Goal: Communication & Community: Share content

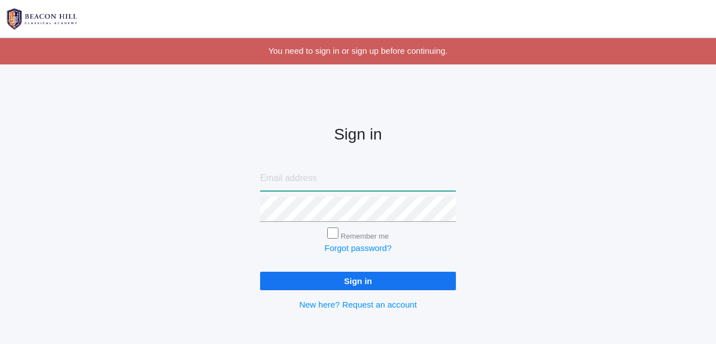
type input "[PERSON_NAME][EMAIL_ADDRESS][DOMAIN_NAME]"
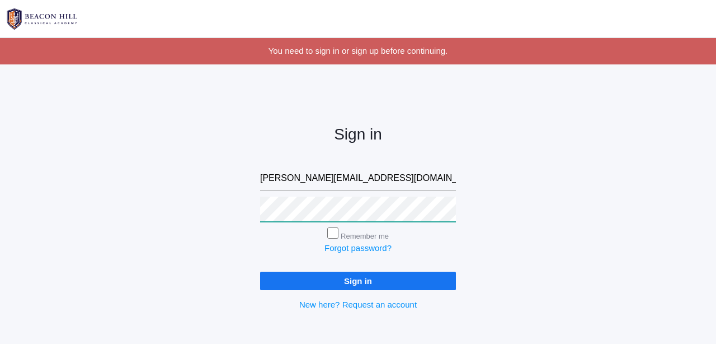
click at [358, 278] on input "Sign in" at bounding box center [358, 280] width 196 height 18
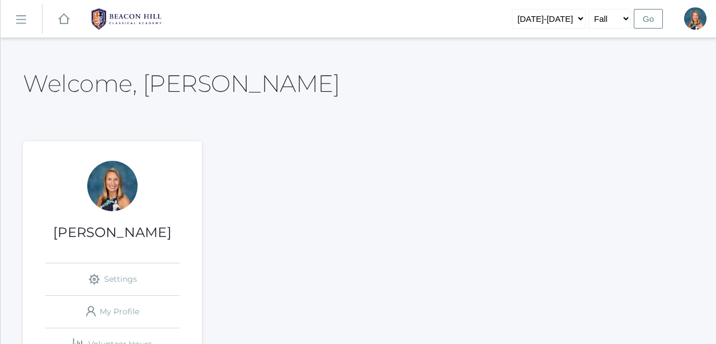
click at [21, 22] on rect at bounding box center [21, 20] width 18 height 18
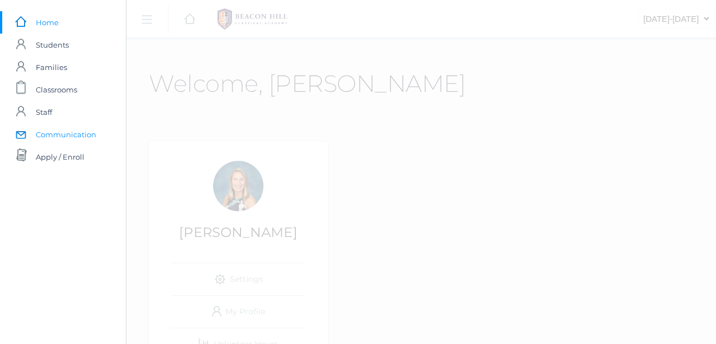
click at [57, 137] on span "Communication" at bounding box center [66, 134] width 60 height 22
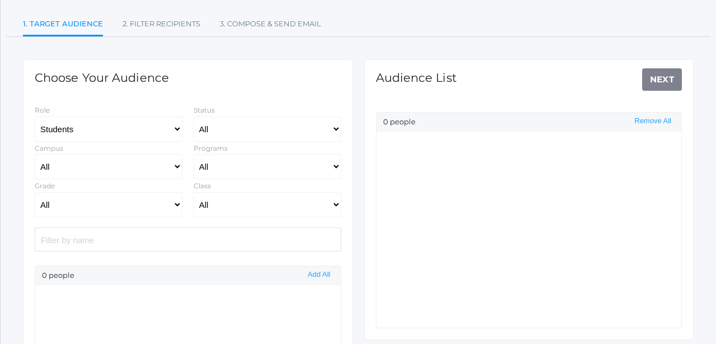
scroll to position [104, 0]
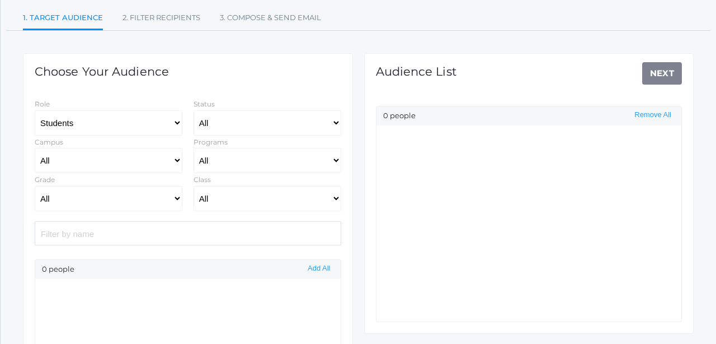
select select "Enrolled"
click at [72, 203] on select "All Grammar - Kindergarten - 1st Grade - 2nd Grade - 3rd Grade - 4th Grade - 5t…" at bounding box center [109, 198] width 148 height 25
select select "2"
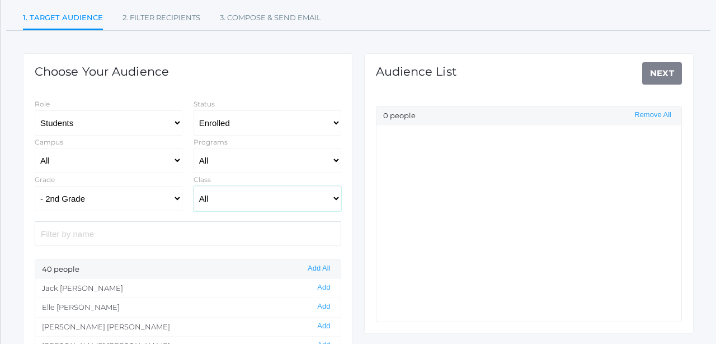
click at [232, 195] on select "All 01LA - First Grade [PERSON_NAME] 01LA - First Grade [PERSON_NAME] 02LA - Se…" at bounding box center [268, 198] width 148 height 25
select select "1970"
click at [316, 268] on button "Add All" at bounding box center [318, 269] width 29 height 10
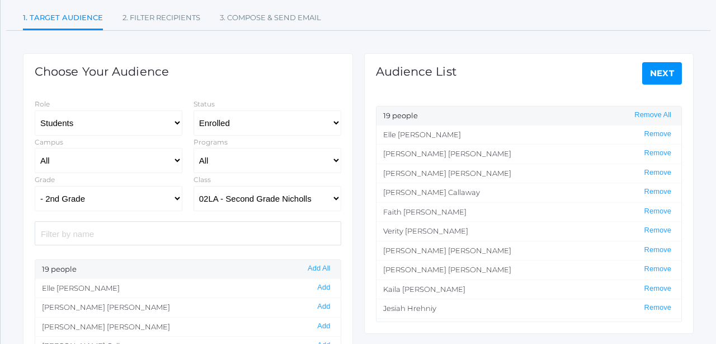
click at [666, 72] on link "Next" at bounding box center [662, 73] width 40 height 22
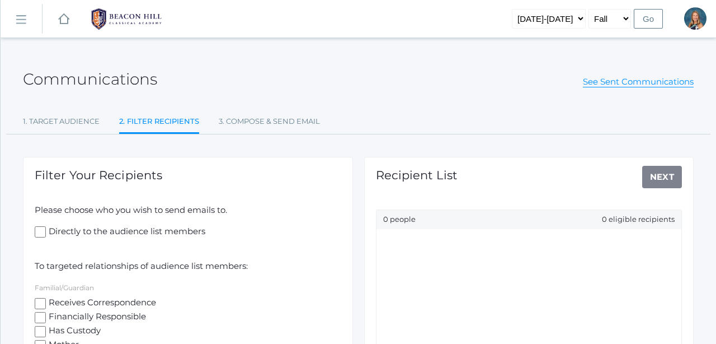
click at [40, 301] on input "Receives Correspondence" at bounding box center [40, 303] width 11 height 11
checkbox input "true"
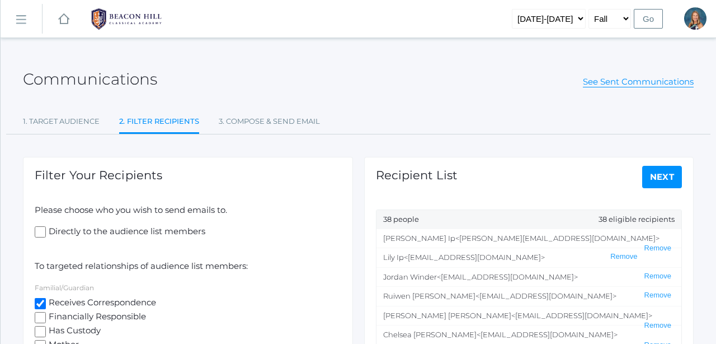
click at [419, 277] on span "Jordan Winder" at bounding box center [410, 276] width 54 height 9
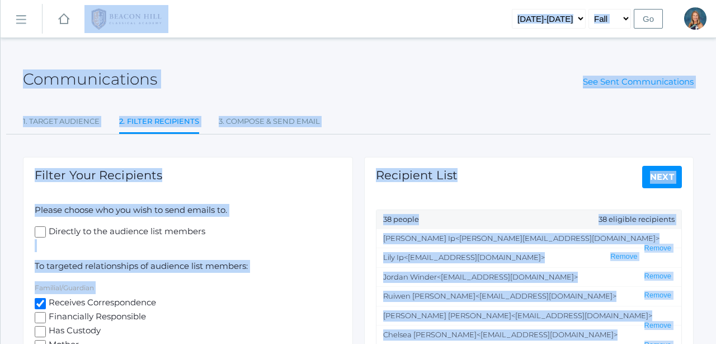
click at [419, 277] on span "Jordan Winder" at bounding box center [410, 276] width 54 height 9
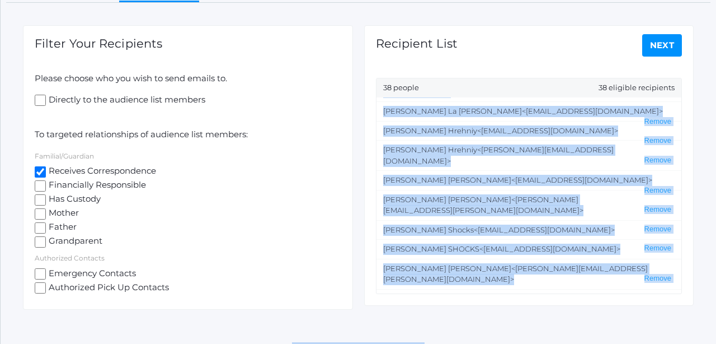
scroll to position [147, 0]
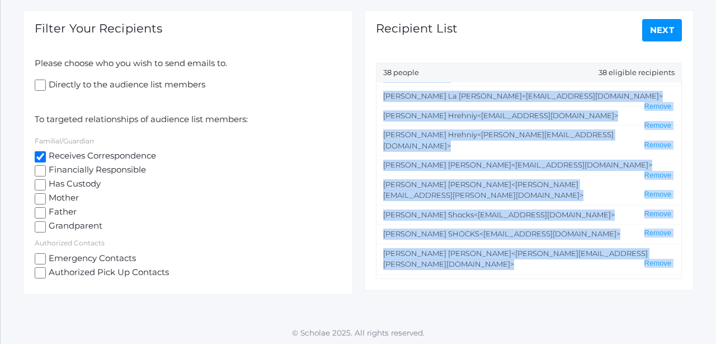
drag, startPoint x: 383, startPoint y: 237, endPoint x: 571, endPoint y: 275, distance: 192.4
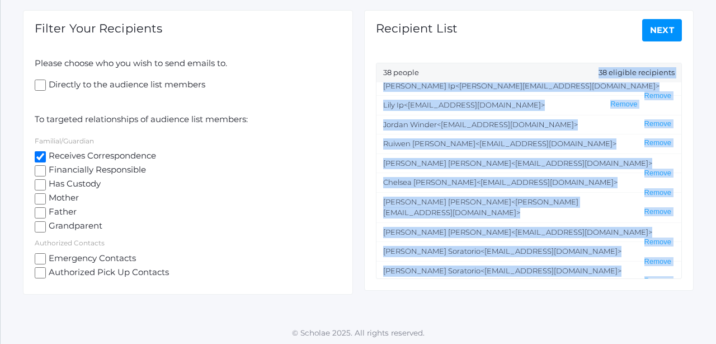
scroll to position [0, 0]
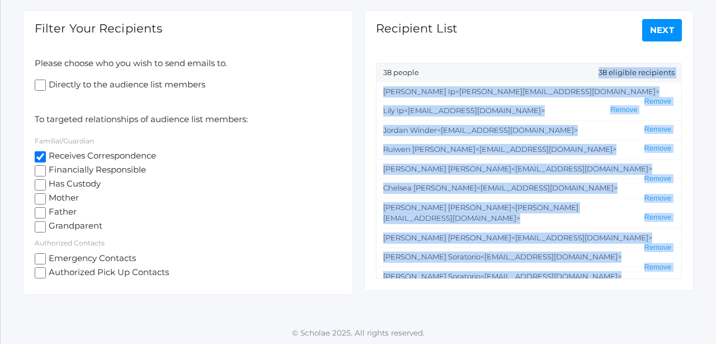
drag, startPoint x: 565, startPoint y: 269, endPoint x: 421, endPoint y: 77, distance: 240.3
click at [421, 77] on div "38 people 38 eligible recipients Timothy Ip <tim@beaconhillclassical.org> Remov…" at bounding box center [529, 171] width 307 height 216
copy div "38 eligible recipients Timothy Ip <tim@beaconhillclassical.org> Remove Lily Ip …"
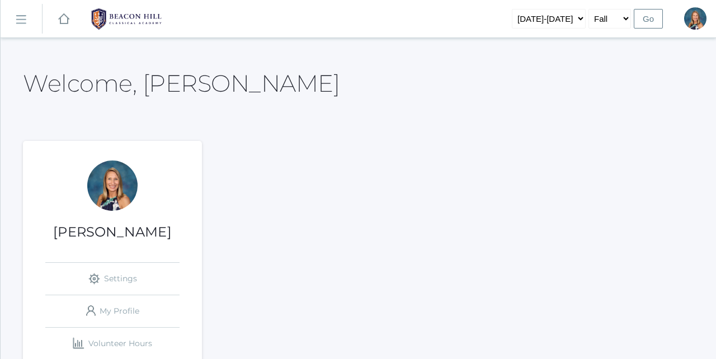
click at [23, 22] on rect at bounding box center [21, 20] width 18 height 18
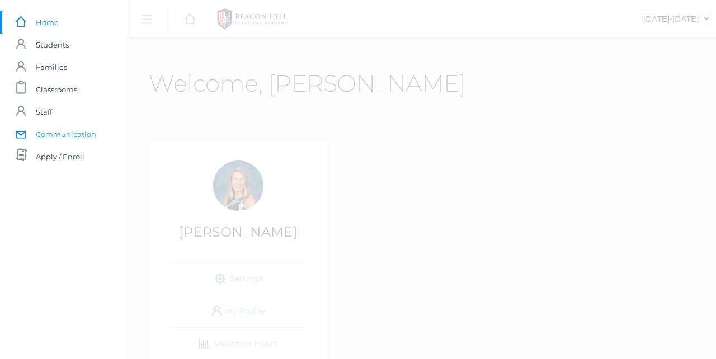
click at [69, 137] on span "Communication" at bounding box center [66, 134] width 60 height 22
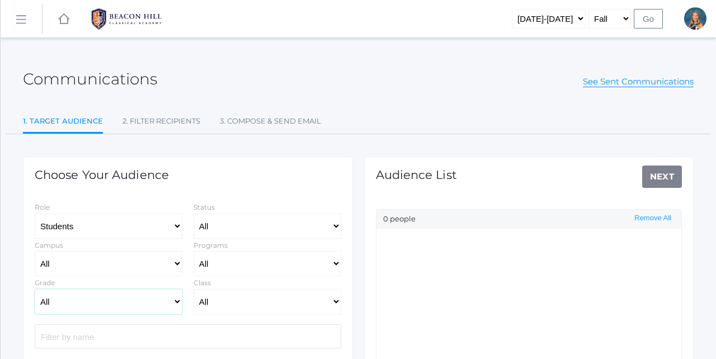
click at [121, 304] on select "All Grammar - Kindergarten - 1st Grade - 2nd Grade - 3rd Grade - 4th Grade - 5t…" at bounding box center [109, 301] width 148 height 25
select select "Enrolled"
select select "2"
click at [223, 299] on select "All 01LA - First Grade Barber 01LA - First Grade Watson 02LA - Second Grade Bal…" at bounding box center [268, 301] width 148 height 25
select select "1970"
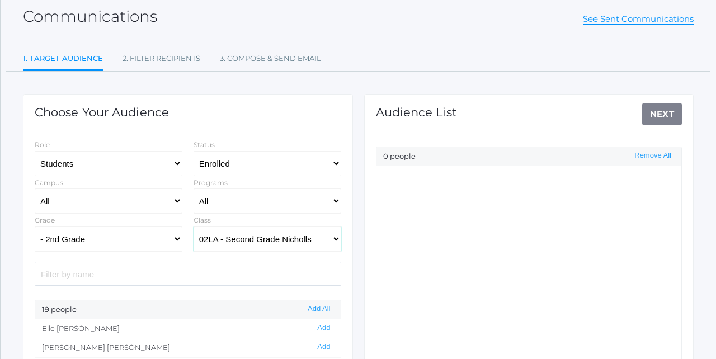
scroll to position [72, 0]
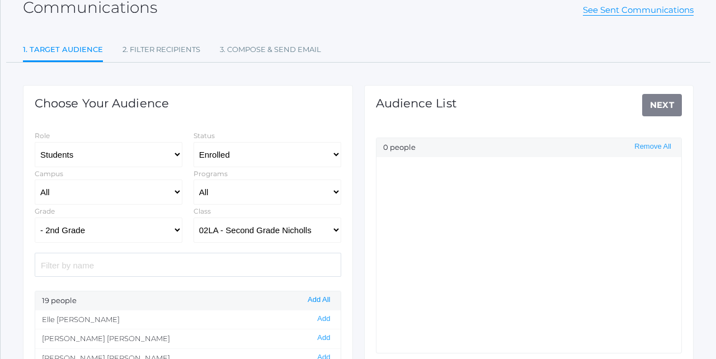
click at [325, 295] on button "Add All" at bounding box center [318, 300] width 29 height 10
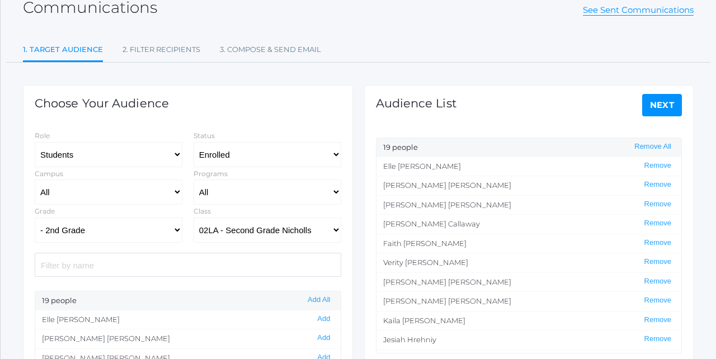
click at [659, 105] on link "Next" at bounding box center [662, 105] width 40 height 22
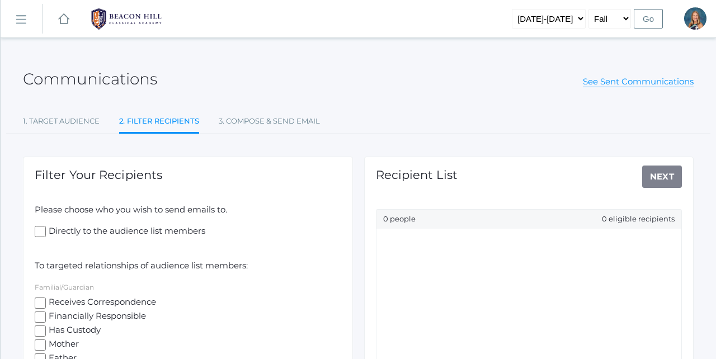
click at [37, 302] on input "Receives Correspondence" at bounding box center [40, 303] width 11 height 11
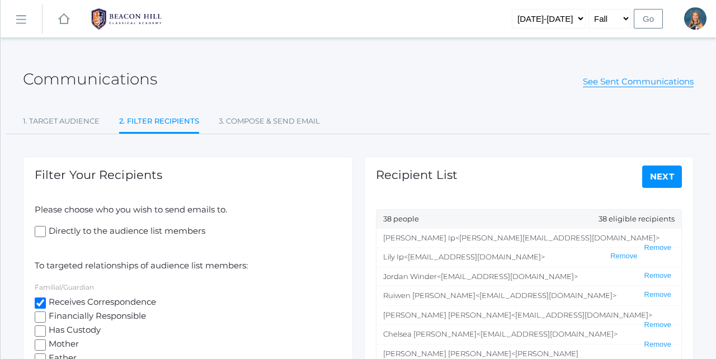
click at [41, 301] on input "Receives Correspondence" at bounding box center [40, 303] width 11 height 11
checkbox input "false"
